Goal: Task Accomplishment & Management: Use online tool/utility

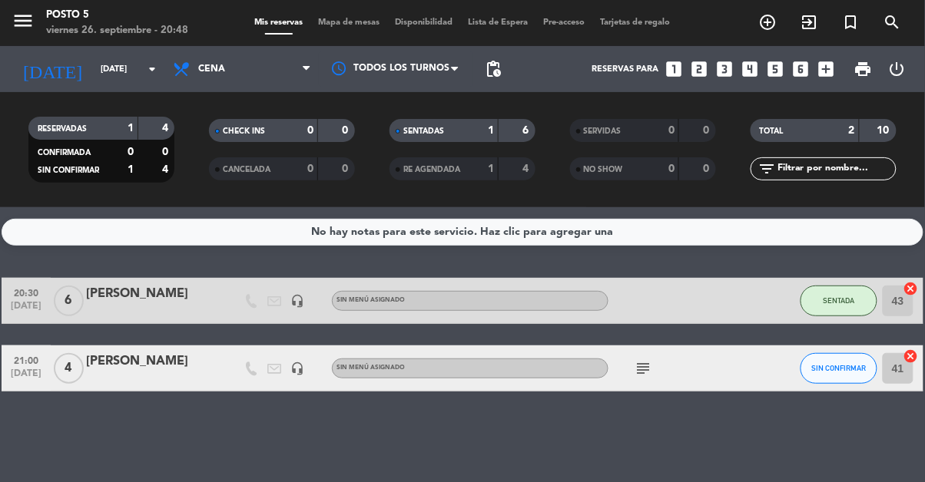
scroll to position [95, 0]
click at [636, 346] on div "subject" at bounding box center [677, 368] width 138 height 45
click at [638, 360] on icon "subject" at bounding box center [643, 369] width 18 height 18
click at [637, 360] on icon "subject" at bounding box center [643, 369] width 18 height 18
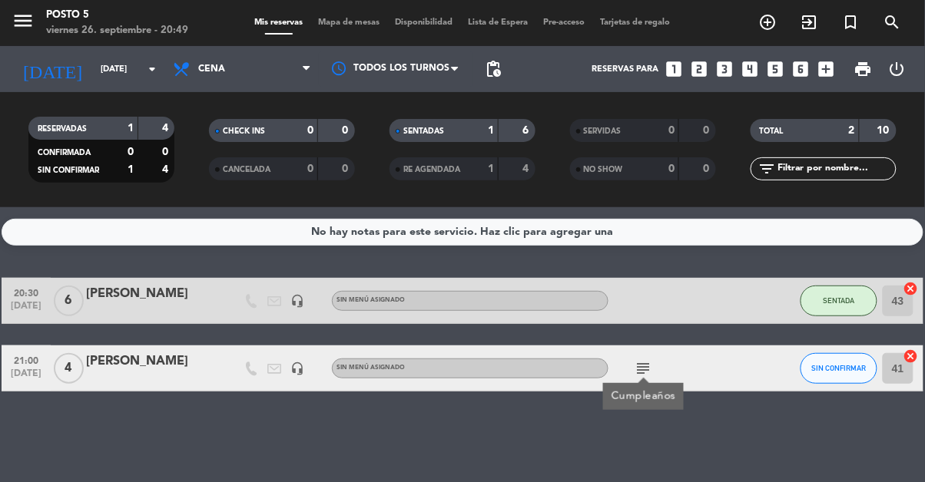
click at [902, 353] on input "41" at bounding box center [898, 368] width 31 height 31
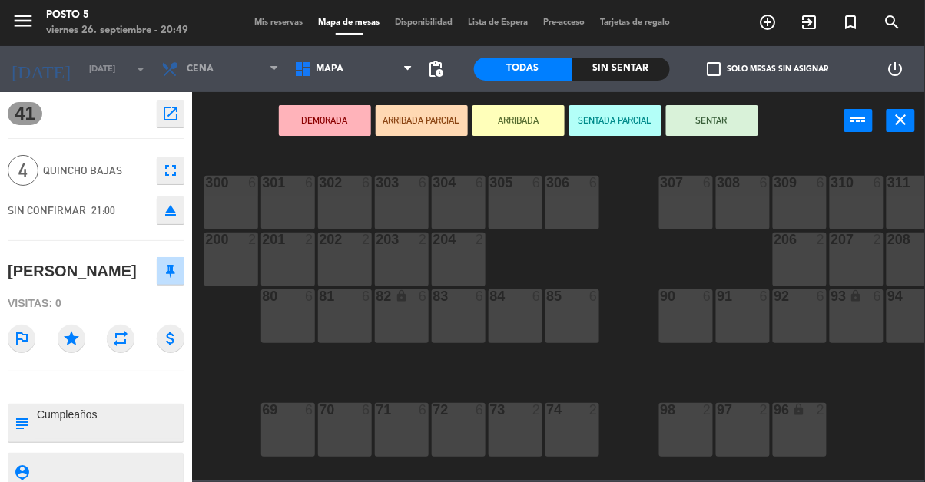
click at [868, 293] on div "lock" at bounding box center [856, 297] width 25 height 15
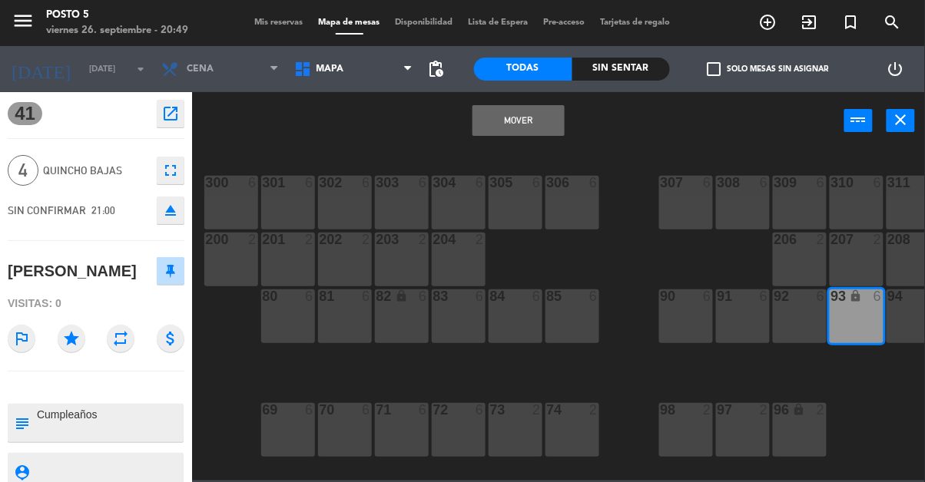
click at [800, 286] on div "206 2" at bounding box center [800, 260] width 54 height 54
click at [910, 127] on button "close" at bounding box center [901, 120] width 28 height 23
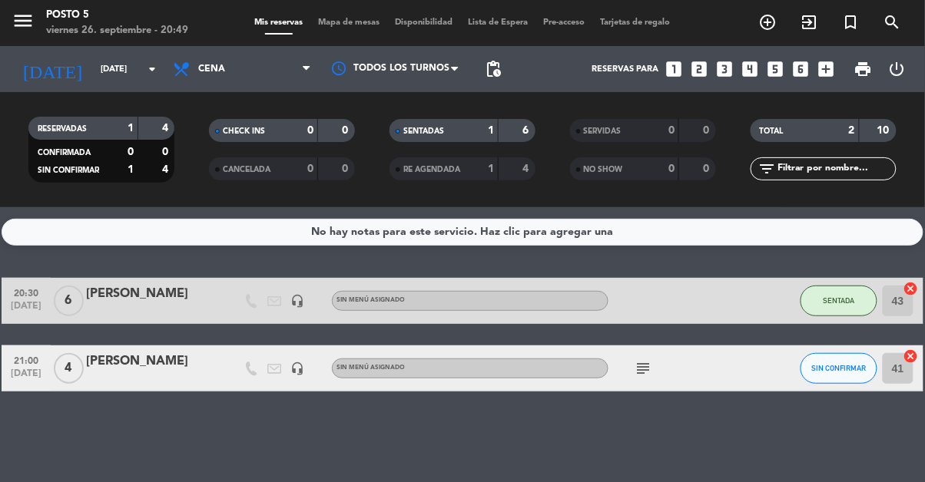
scroll to position [95, 0]
click at [780, 313] on div "No hay notas para este servicio. Haz clic para agregar una 20:30 [DATE] 6 [PERS…" at bounding box center [462, 344] width 925 height 275
